Goal: Transaction & Acquisition: Purchase product/service

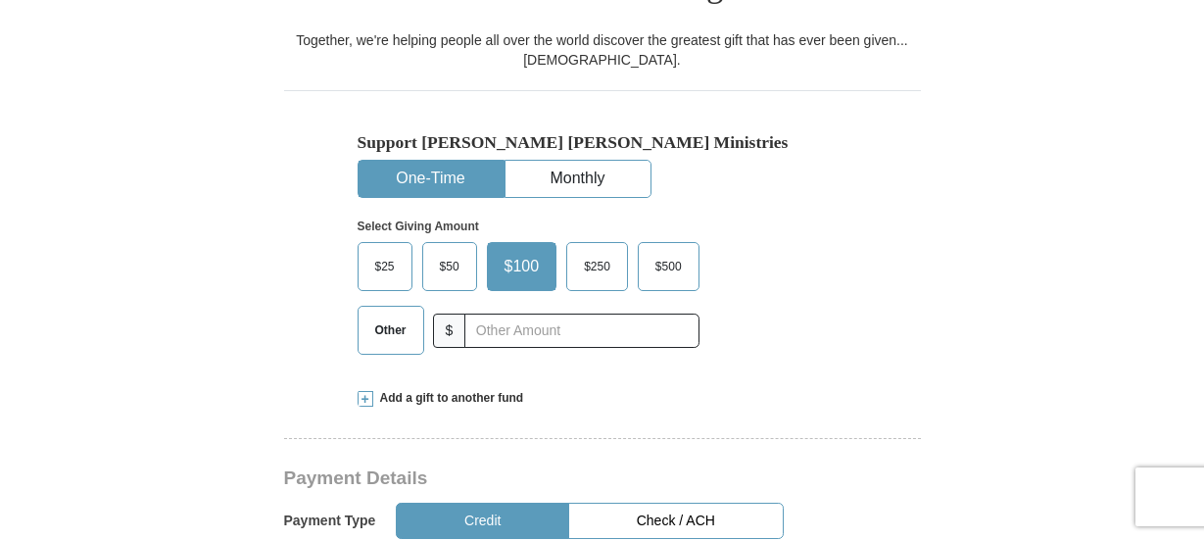
scroll to position [686, 0]
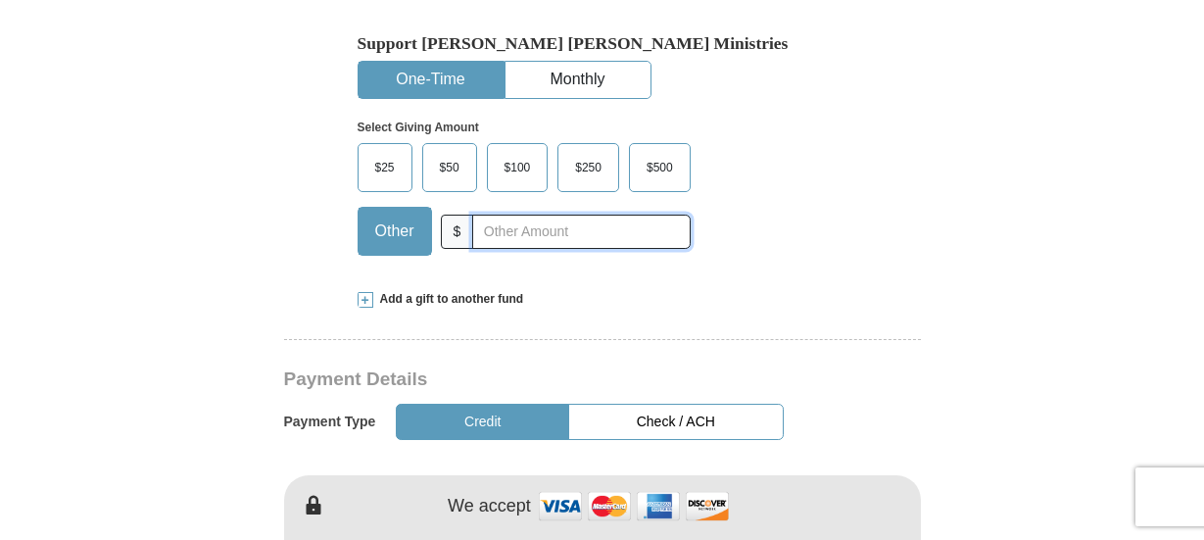
click at [515, 215] on input "text" at bounding box center [580, 232] width 217 height 34
type input "175.00"
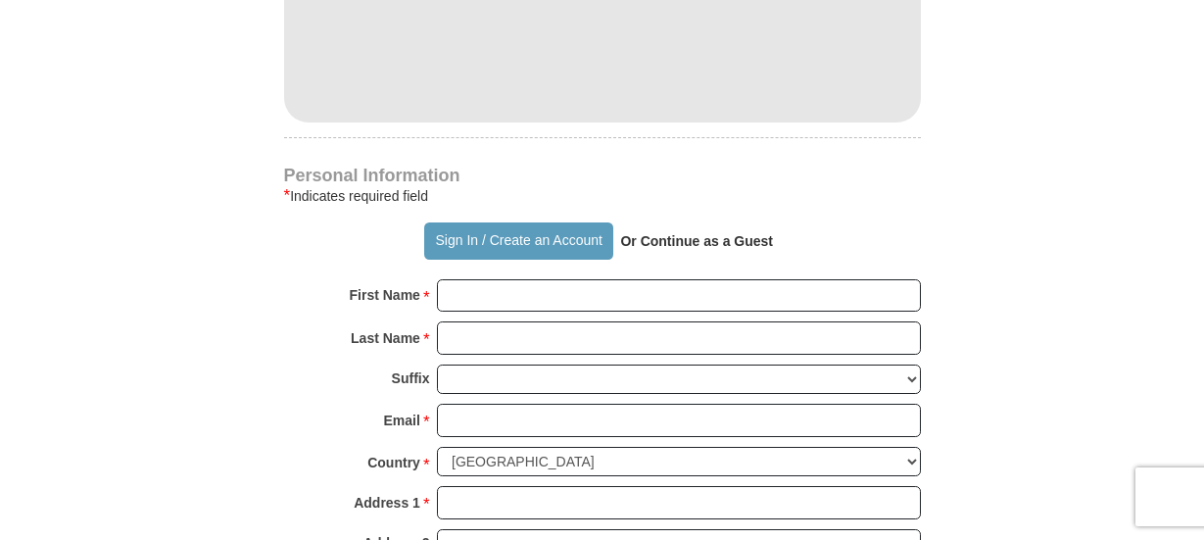
scroll to position [1273, 0]
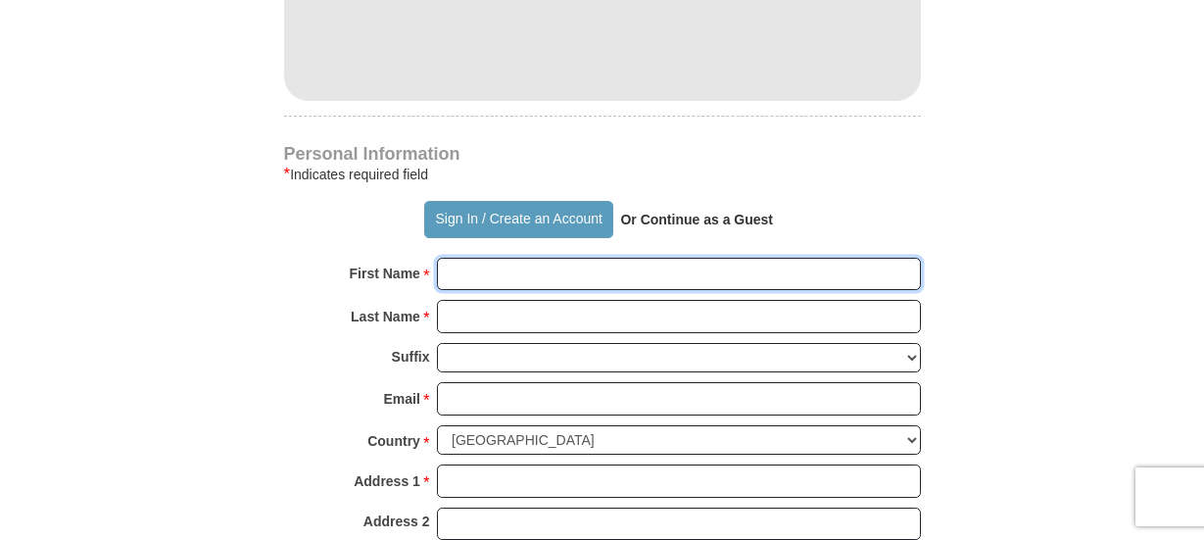
click at [492, 258] on input "First Name *" at bounding box center [679, 274] width 484 height 33
click at [493, 258] on input "First Name *" at bounding box center [679, 274] width 484 height 33
type input "[PERSON_NAME]"
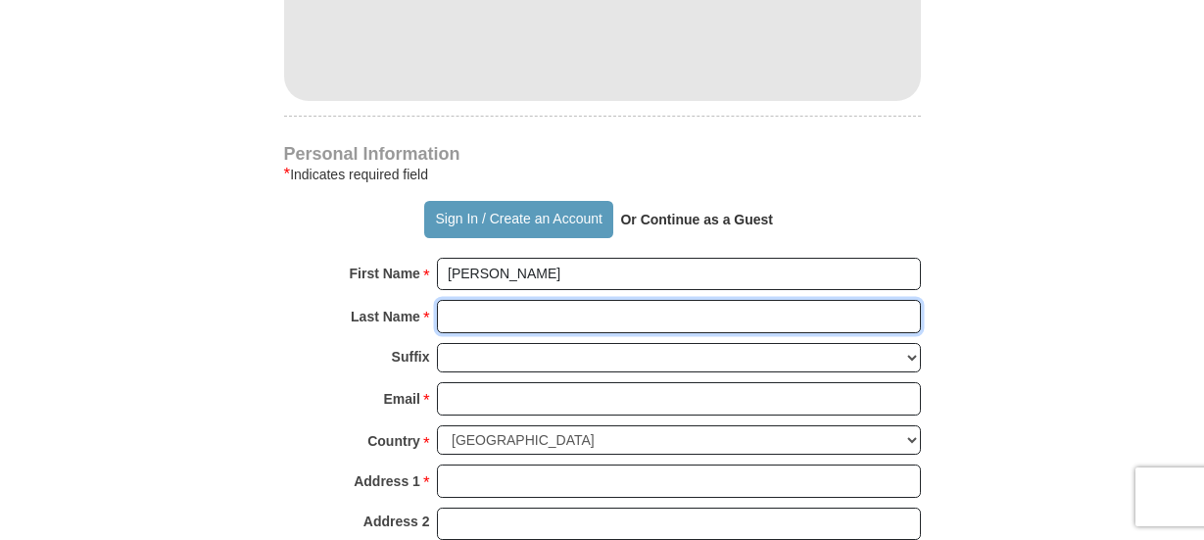
type input "Ndabai"
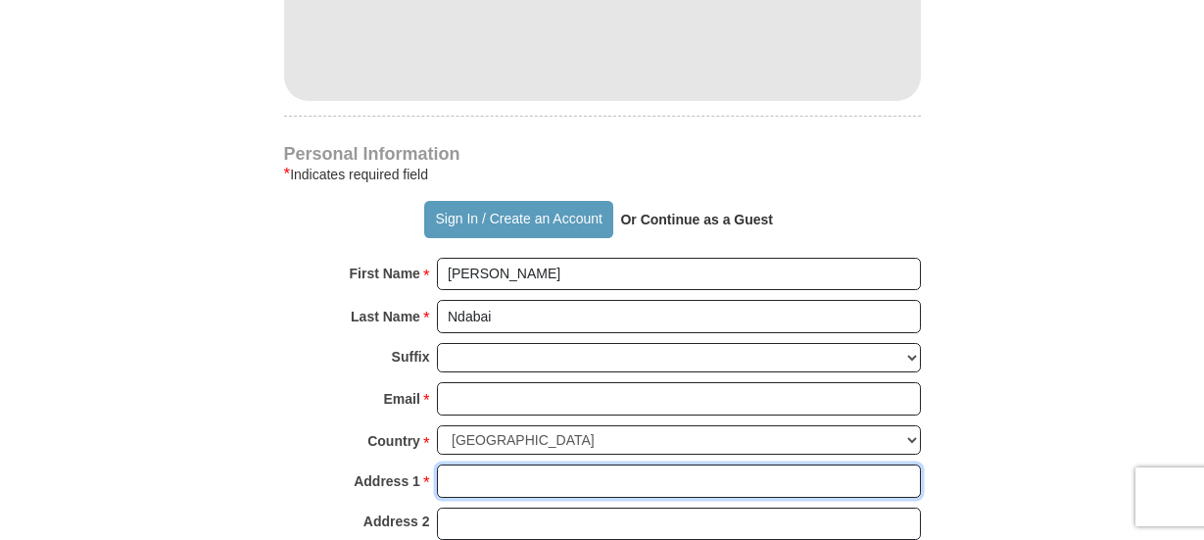
type input "[STREET_ADDRESS][PERSON_NAME]"
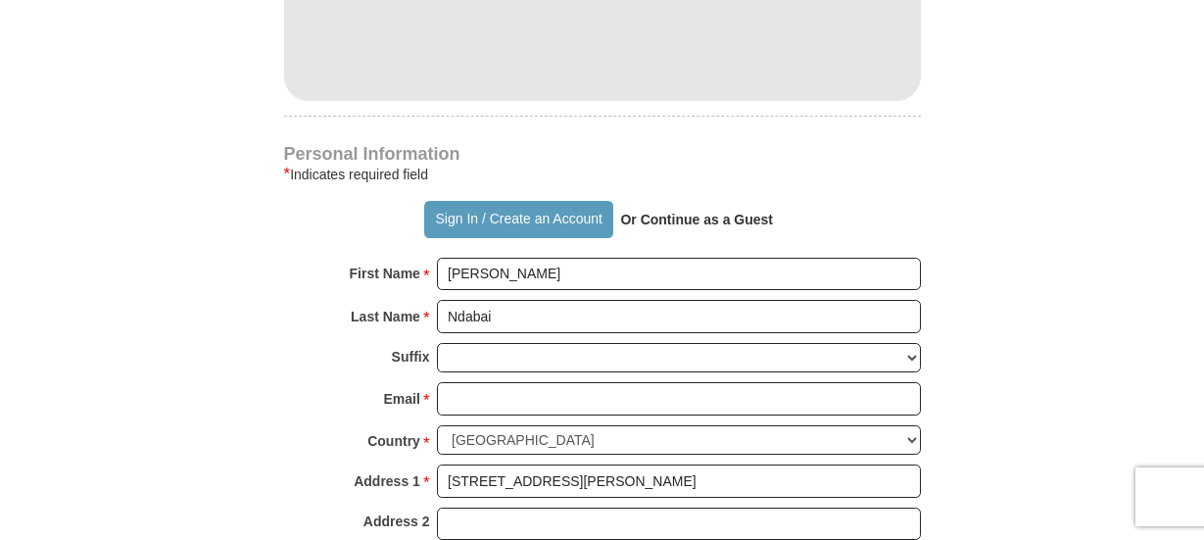
type input "CARTERET"
select select "NJ"
type input "07008-2907"
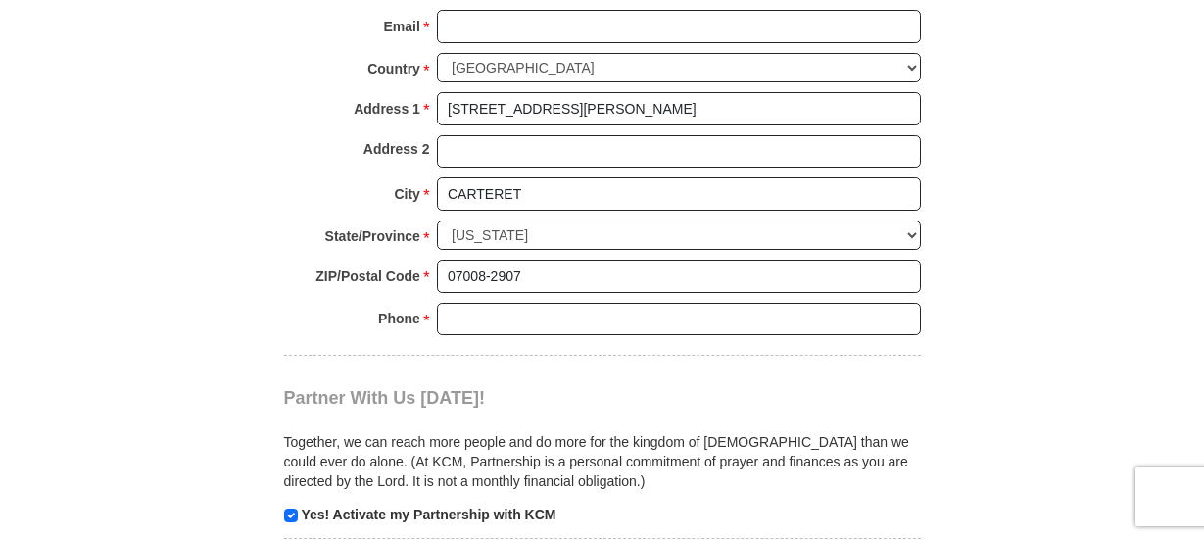
scroll to position [1665, 0]
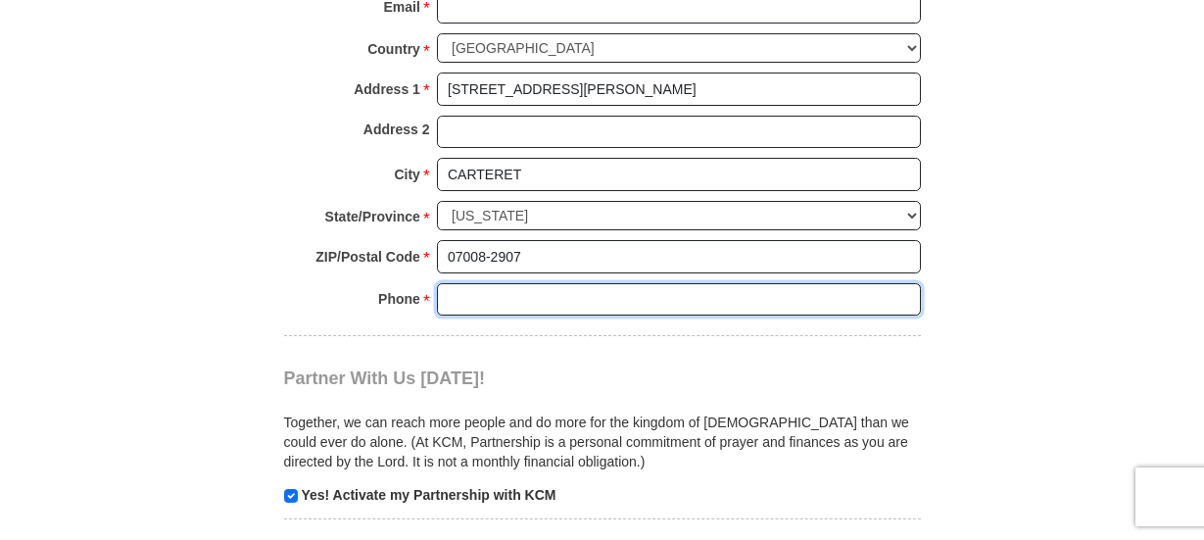
click at [513, 283] on input "Phone * *" at bounding box center [679, 299] width 484 height 33
type input "8628881076"
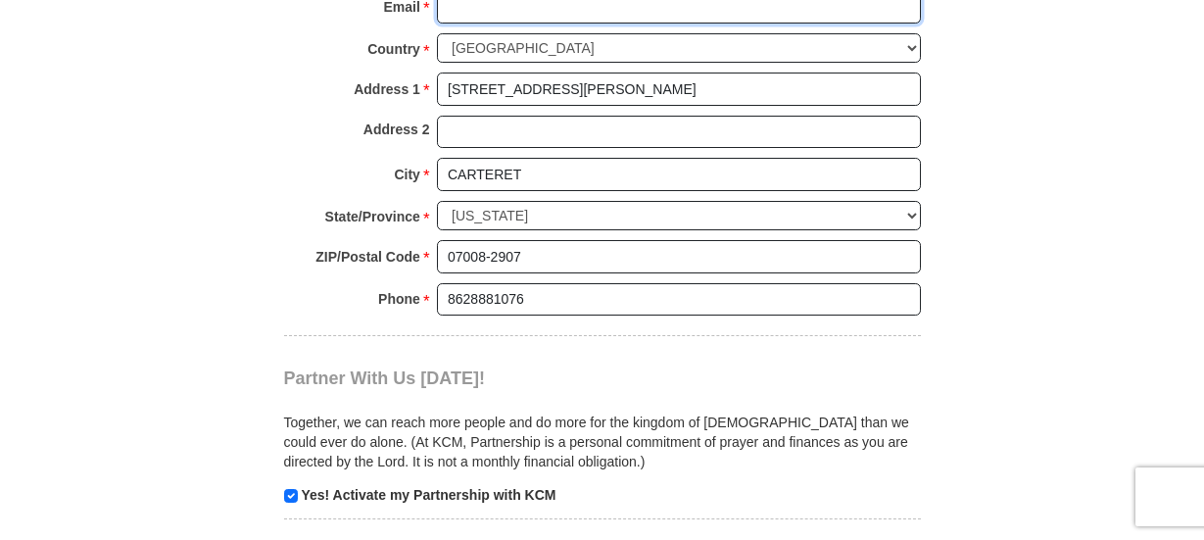
type input "[EMAIL_ADDRESS][DOMAIN_NAME]"
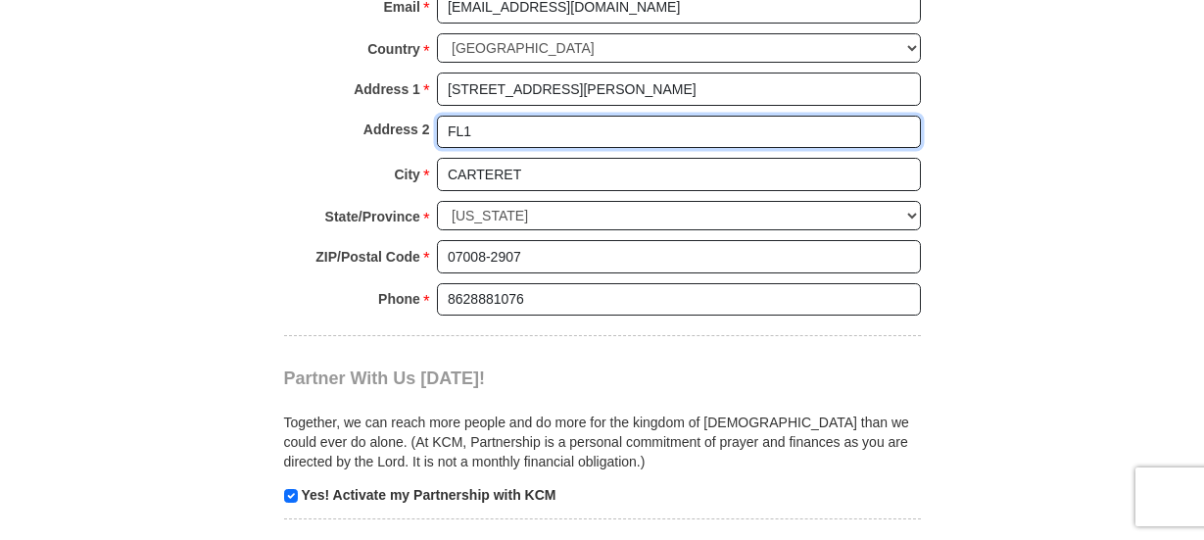
click at [510, 116] on input "FL1" at bounding box center [679, 132] width 484 height 33
type input "F"
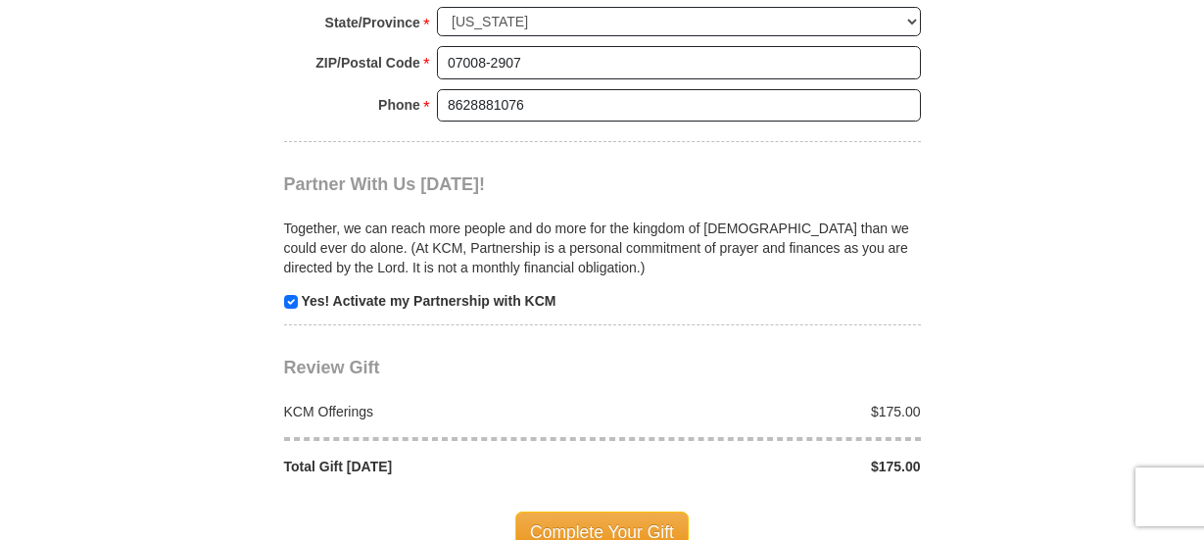
scroll to position [1861, 0]
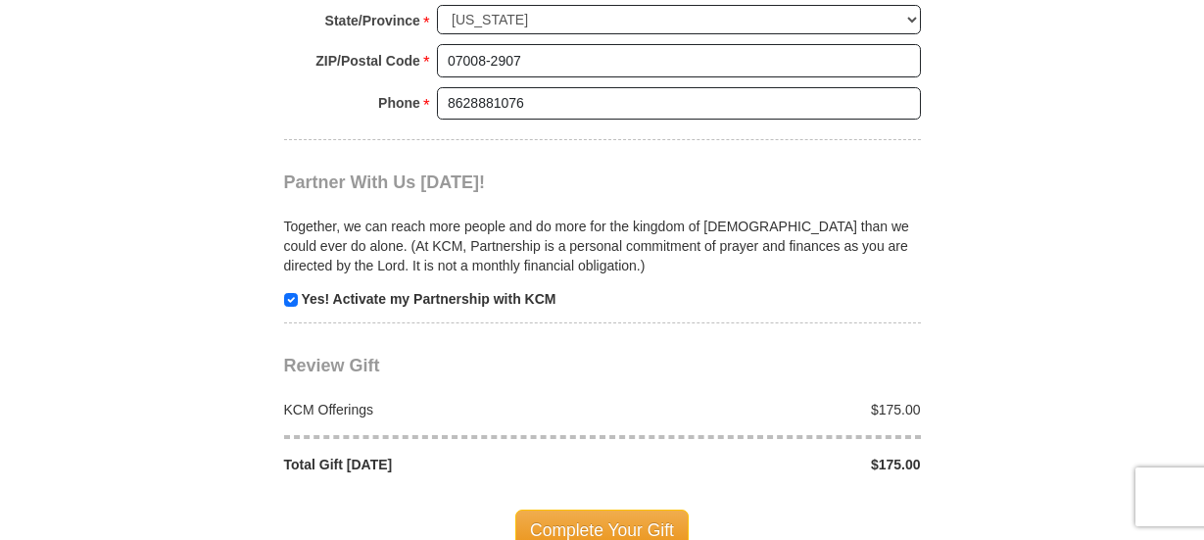
click at [575, 509] on span "Complete Your Gift" at bounding box center [601, 529] width 173 height 41
click at [0, 0] on div at bounding box center [0, 0] width 0 height 0
